Goal: Task Accomplishment & Management: Manage account settings

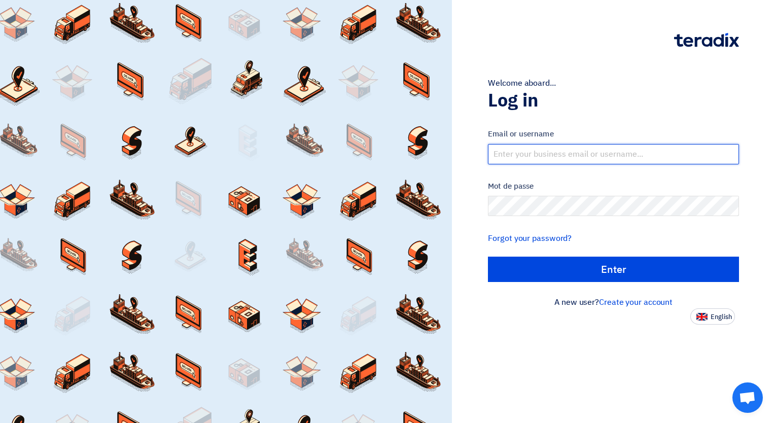
click at [528, 150] on input "text" at bounding box center [613, 154] width 251 height 20
type input "a"
type input "[PERSON_NAME][EMAIL_ADDRESS][DOMAIN_NAME]"
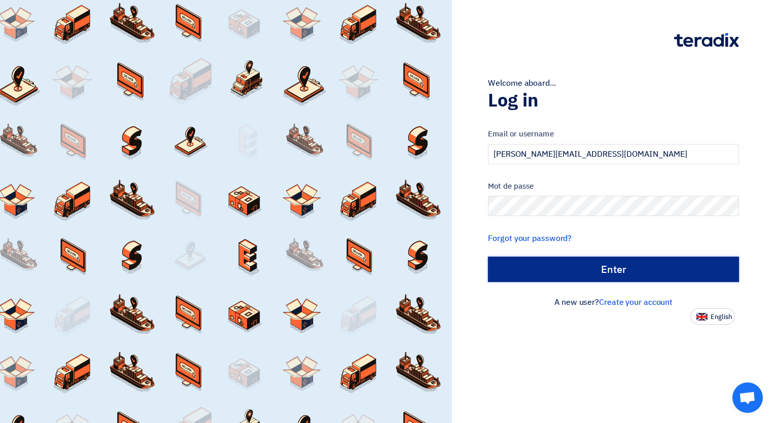
click at [548, 267] on input "الدخول" at bounding box center [613, 269] width 251 height 25
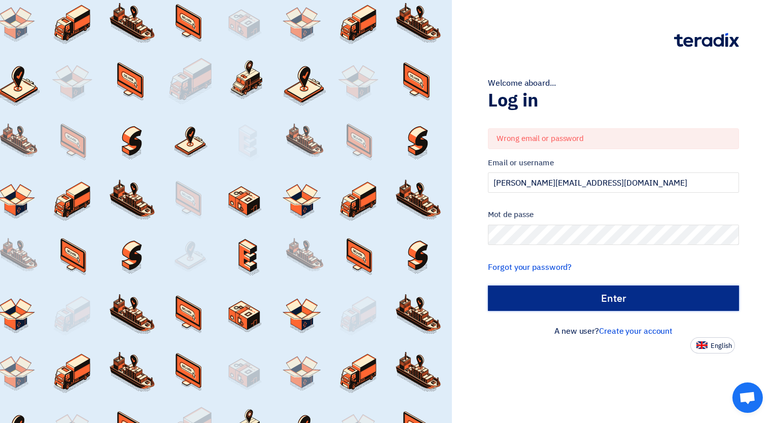
type input "Enter"
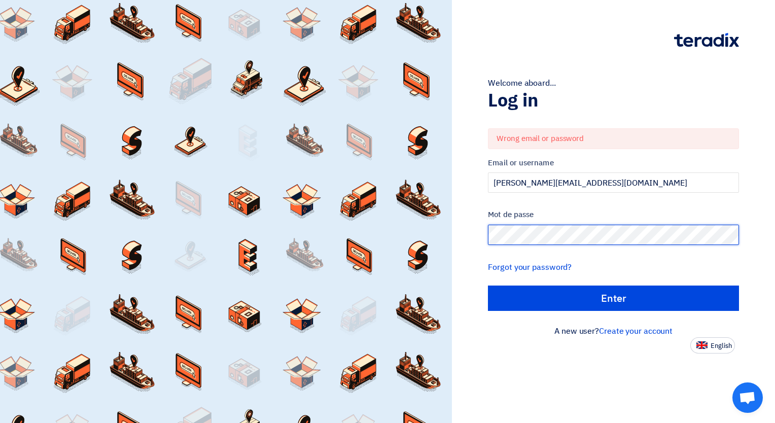
click at [460, 226] on div "Welcome aboard... Log in Wrong email or password Email or username [PERSON_NAME…" at bounding box center [614, 177] width 308 height 354
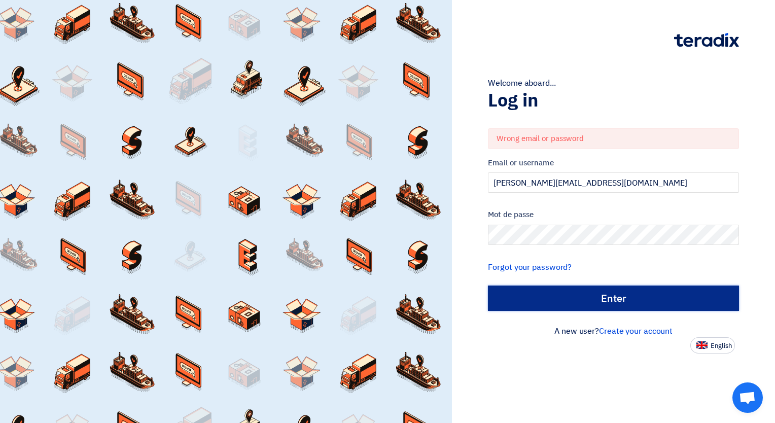
click at [531, 300] on input "Enter" at bounding box center [613, 298] width 251 height 25
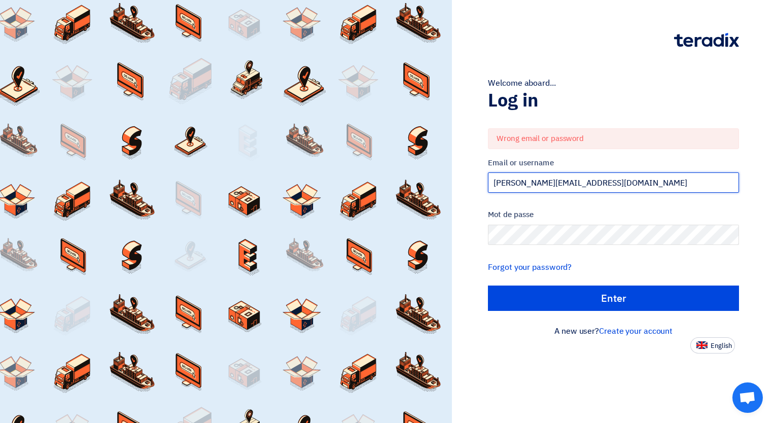
drag, startPoint x: 571, startPoint y: 186, endPoint x: 473, endPoint y: 188, distance: 98.5
click at [473, 188] on div "Welcome aboard... Log in Wrong email or password Email or username [PERSON_NAME…" at bounding box center [614, 177] width 308 height 354
paste input "ksa"
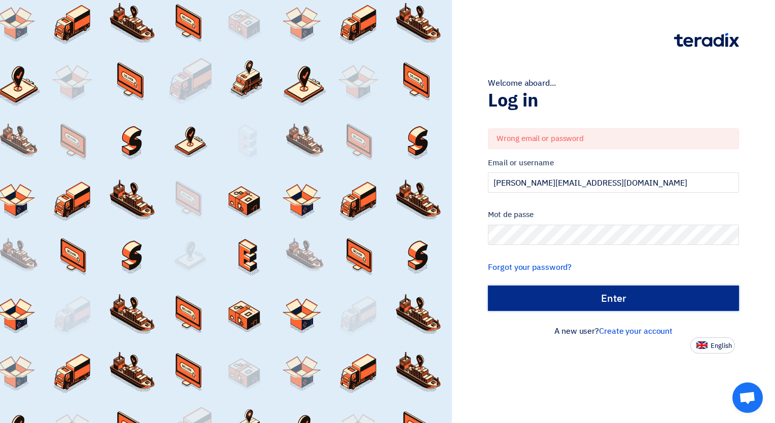
click at [547, 296] on input "Enter" at bounding box center [613, 298] width 251 height 25
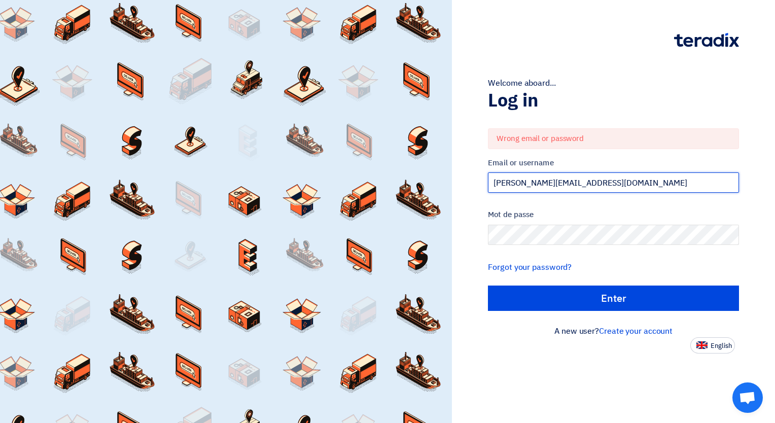
click at [538, 182] on input "[PERSON_NAME][EMAIL_ADDRESS][DOMAIN_NAME]" at bounding box center [613, 183] width 251 height 20
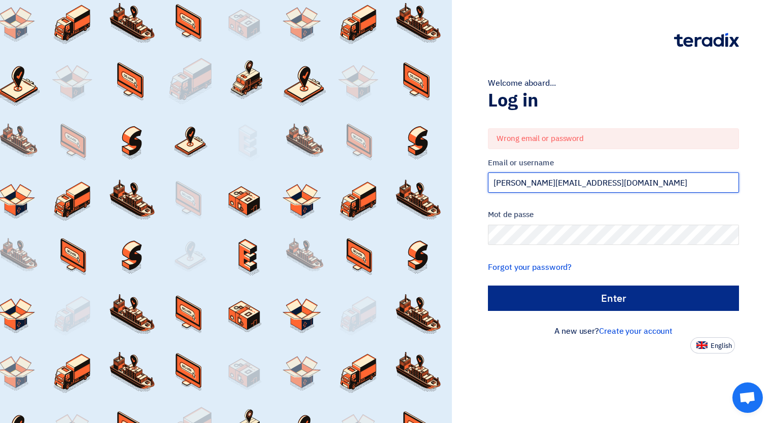
type input "[PERSON_NAME][EMAIL_ADDRESS][DOMAIN_NAME]"
click at [567, 289] on input "Enter" at bounding box center [613, 298] width 251 height 25
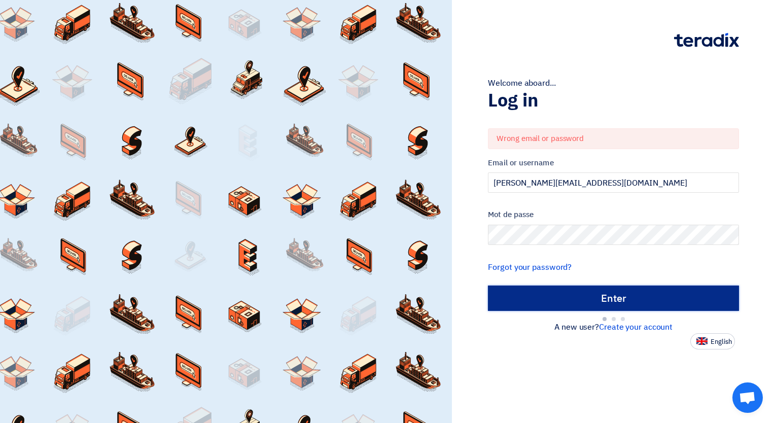
type input "Sign in"
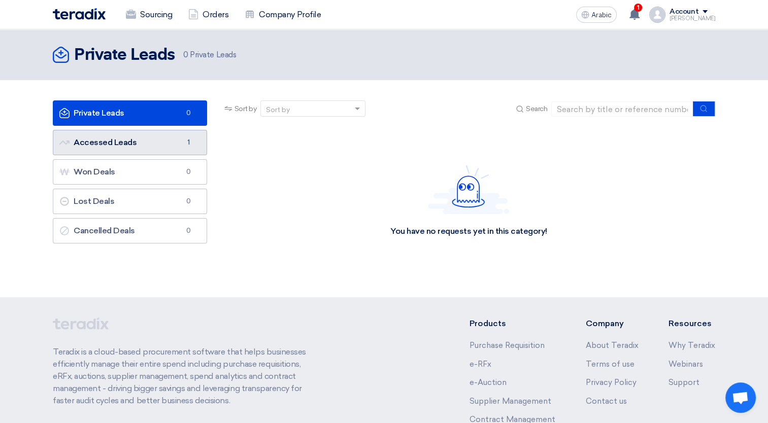
click at [128, 132] on link "Accessed Leads Accessed Leads 1" at bounding box center [130, 142] width 154 height 25
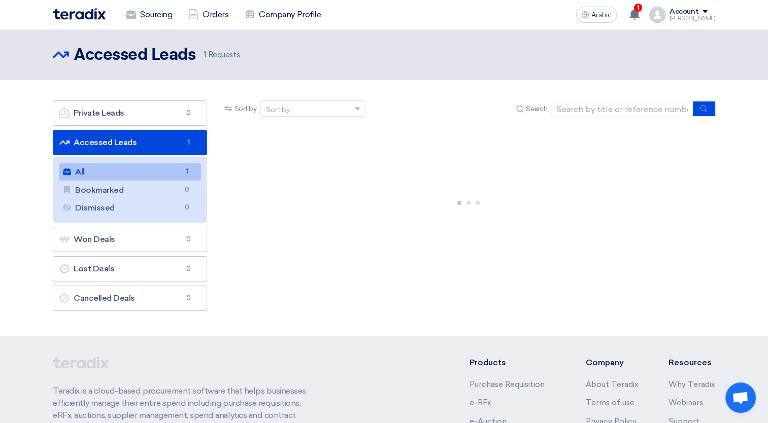
click at [116, 174] on link "All All 1" at bounding box center [130, 171] width 142 height 17
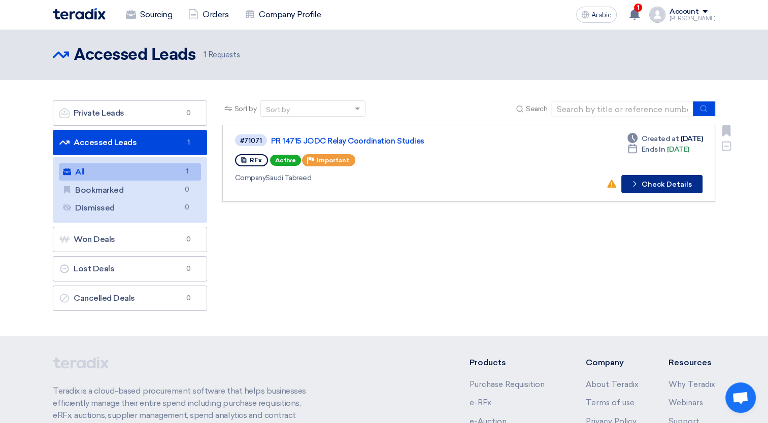
click at [650, 188] on button "Check details Check Details" at bounding box center [661, 184] width 81 height 18
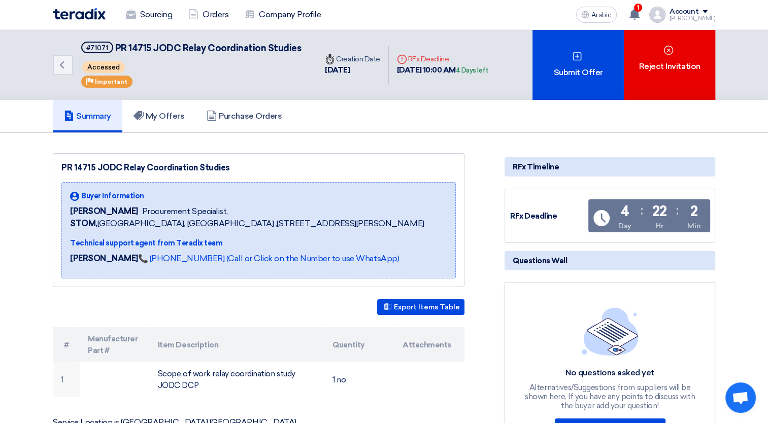
scroll to position [2, 0]
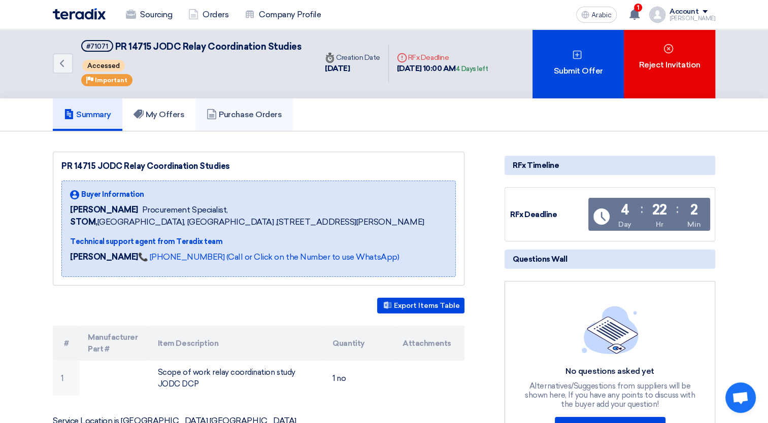
click at [263, 122] on link "Purchase Orders" at bounding box center [243, 114] width 97 height 32
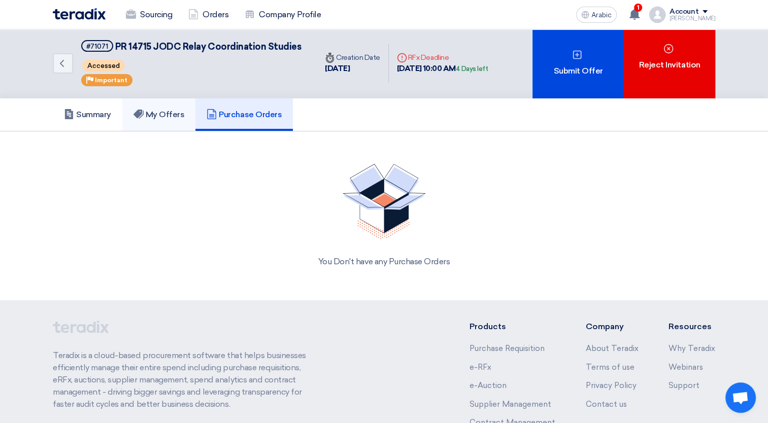
click at [183, 113] on font "My Offers" at bounding box center [165, 115] width 39 height 10
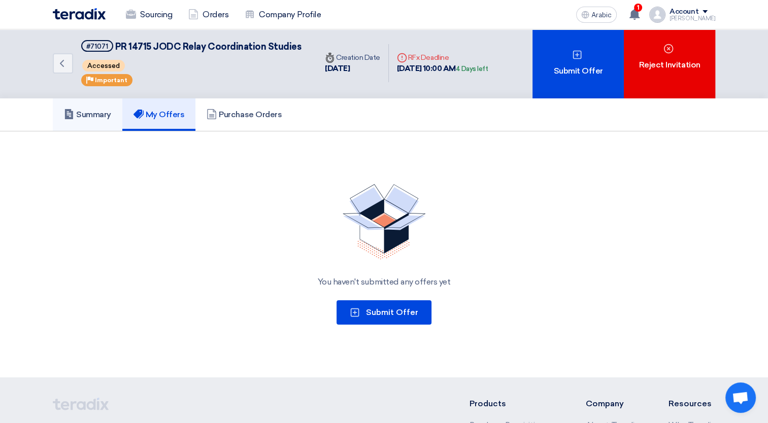
click at [103, 112] on font "Summary" at bounding box center [93, 115] width 35 height 10
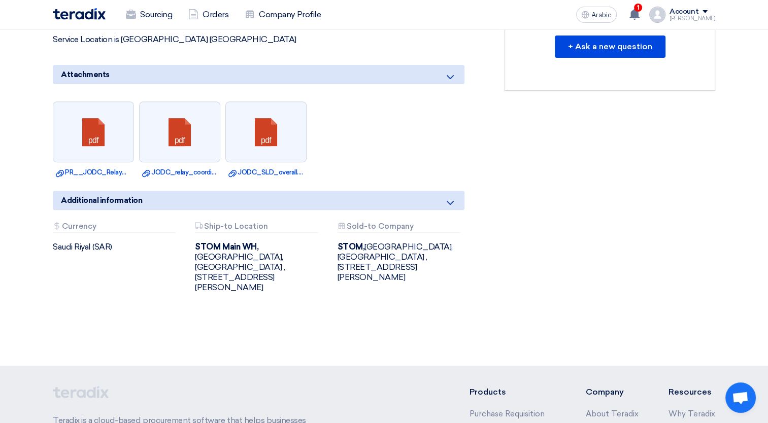
scroll to position [381, 0]
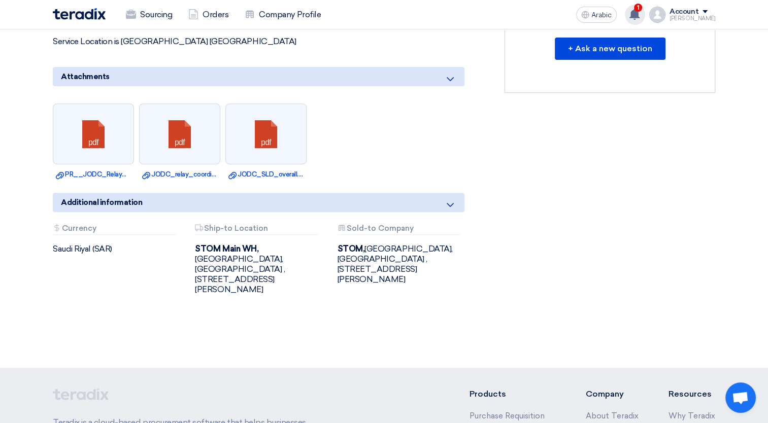
click at [642, 10] on span "1" at bounding box center [638, 8] width 8 height 8
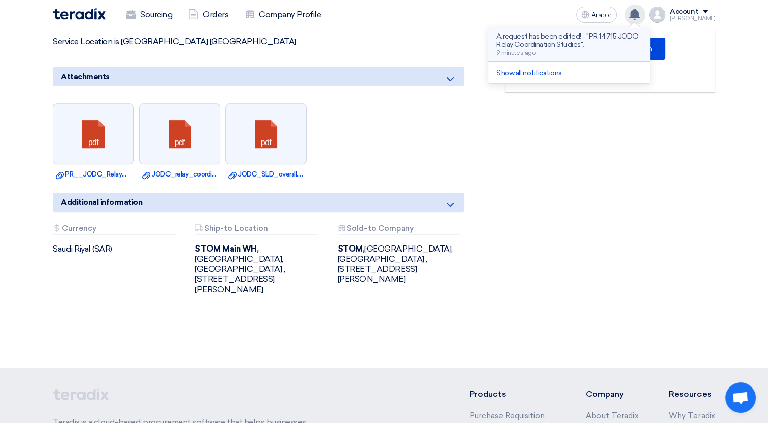
click at [585, 36] on p "A request has been edited! - "PR 14715 JODC Relay Coordination Studies"." at bounding box center [568, 40] width 145 height 16
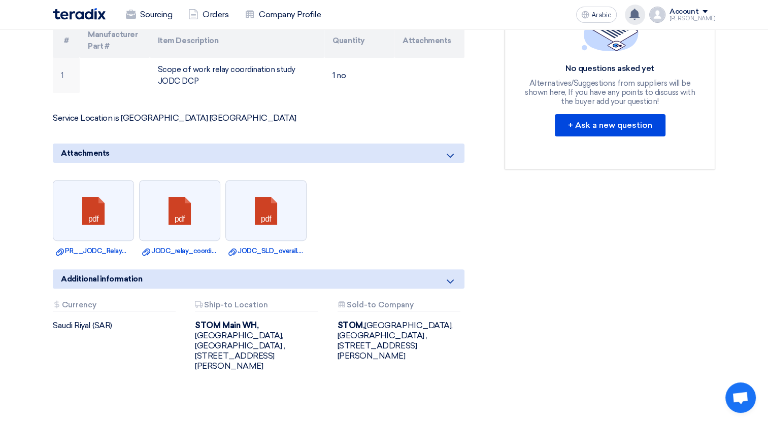
scroll to position [311, 0]
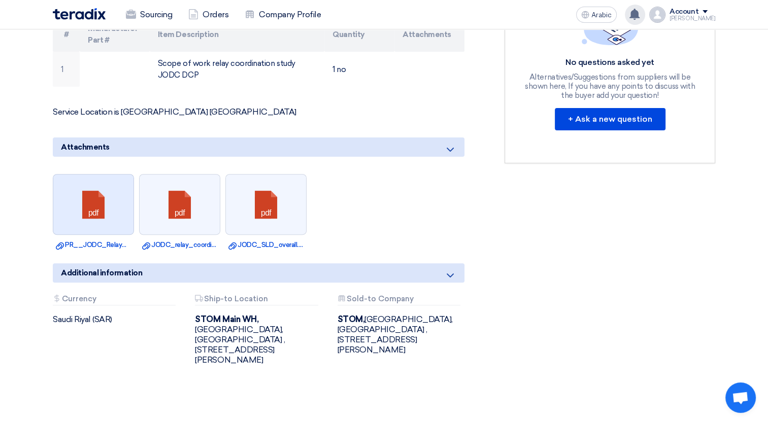
click at [120, 230] on link at bounding box center [93, 205] width 81 height 61
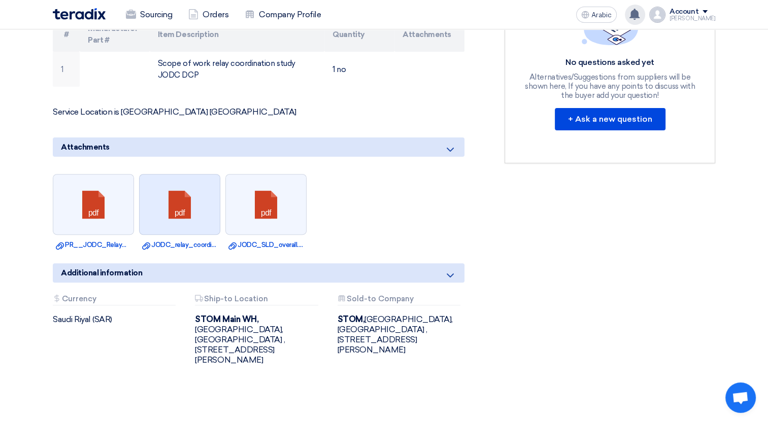
click at [167, 228] on link at bounding box center [180, 205] width 81 height 61
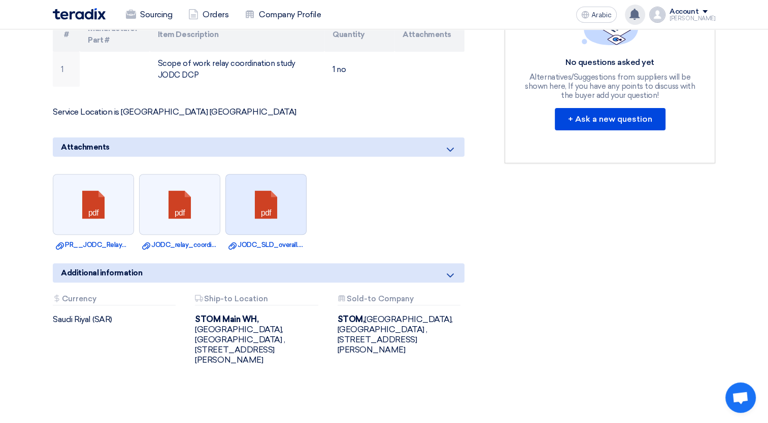
click at [268, 222] on link at bounding box center [266, 205] width 81 height 61
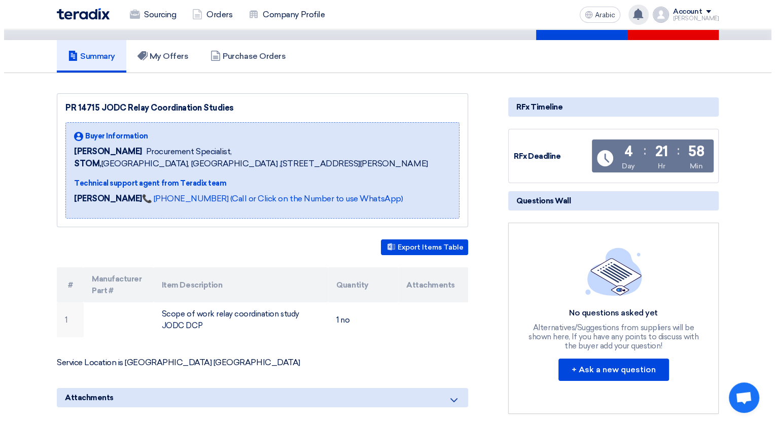
scroll to position [0, 0]
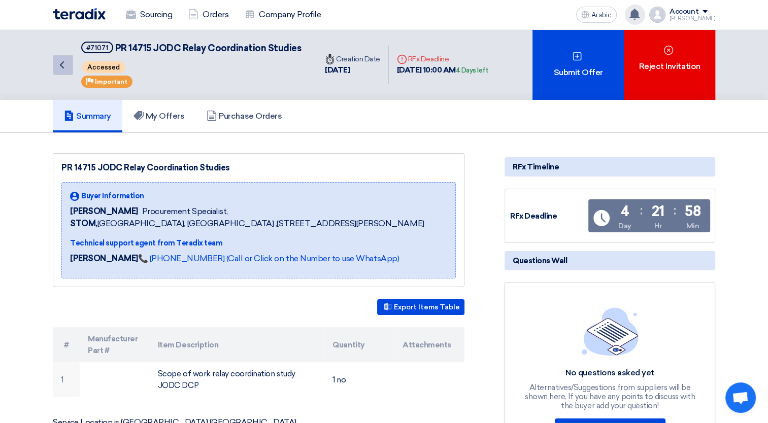
click at [65, 60] on icon "Back" at bounding box center [62, 65] width 12 height 12
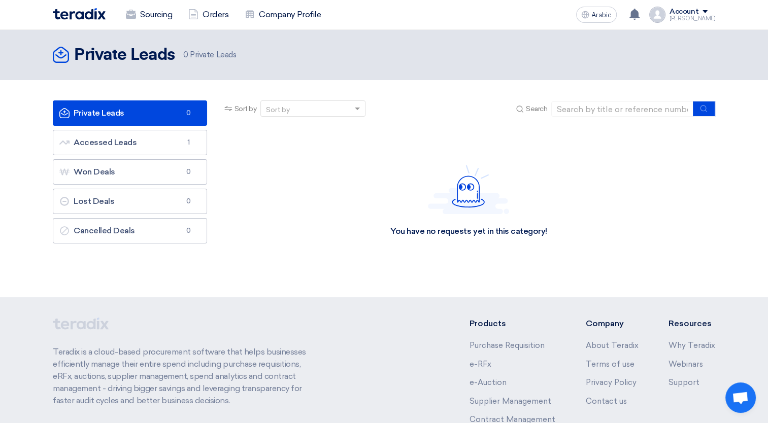
click at [708, 14] on div "Account" at bounding box center [692, 12] width 46 height 9
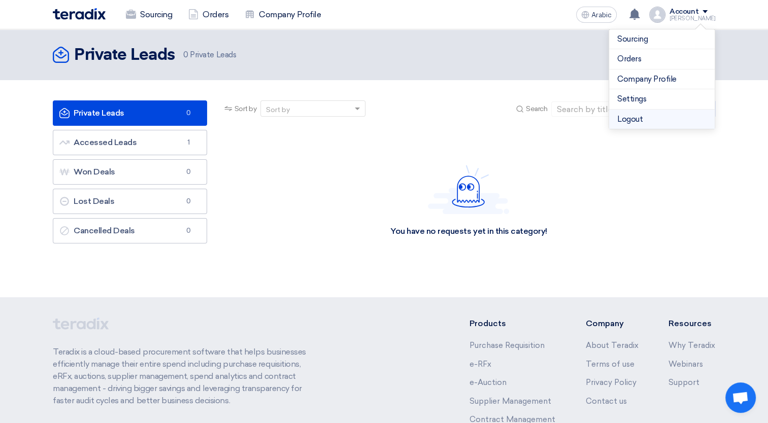
click at [653, 122] on li "Logout" at bounding box center [662, 120] width 106 height 20
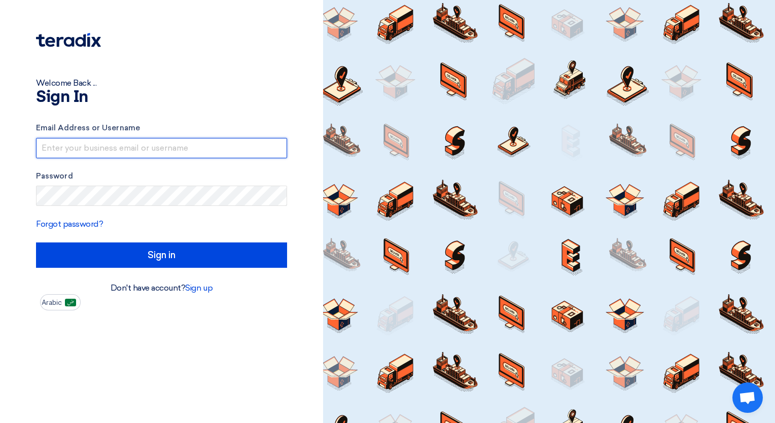
type input "[PERSON_NAME][EMAIL_ADDRESS][DOMAIN_NAME]"
